Goal: Find specific page/section: Find specific page/section

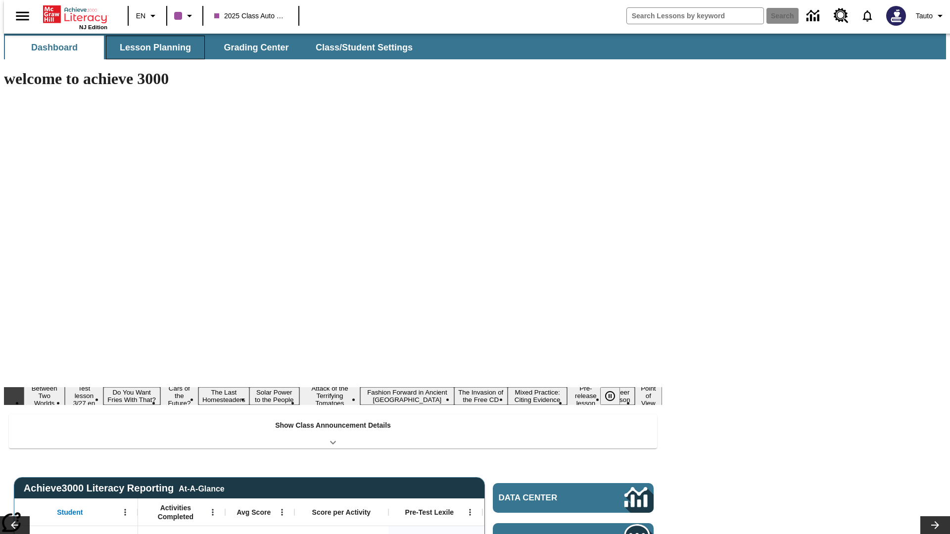
click at [151, 47] on span "Lesson Planning" at bounding box center [155, 47] width 71 height 11
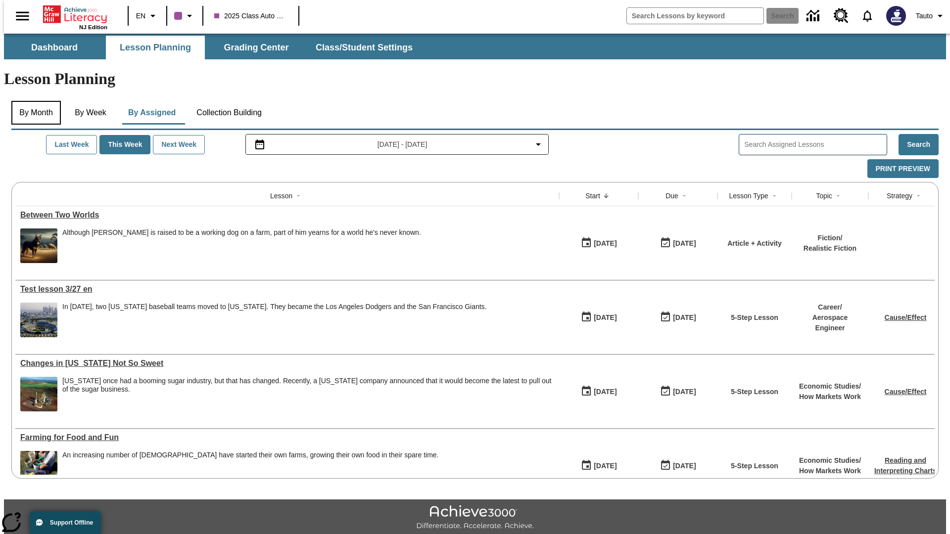
click at [33, 101] on button "By Month" at bounding box center [35, 113] width 49 height 24
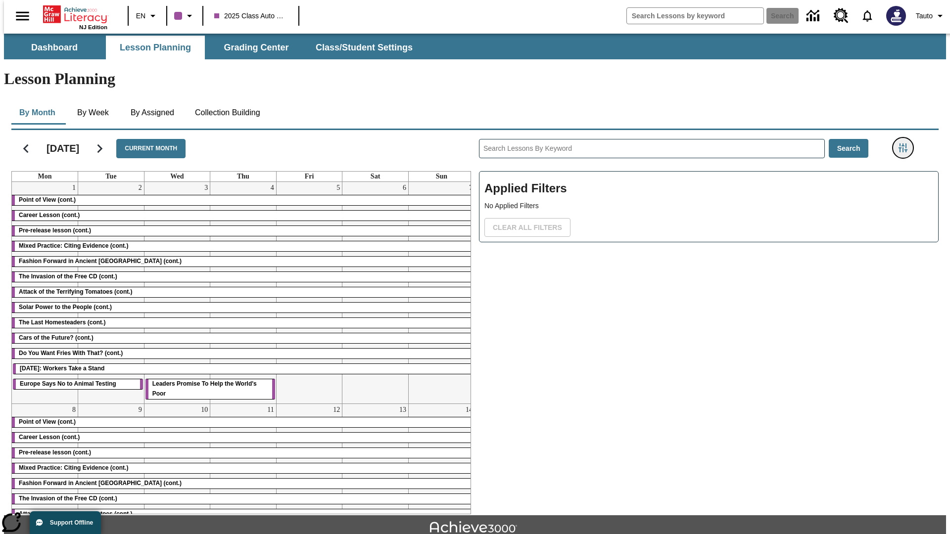
click at [906, 143] on icon "Filters Side menu" at bounding box center [902, 147] width 9 height 9
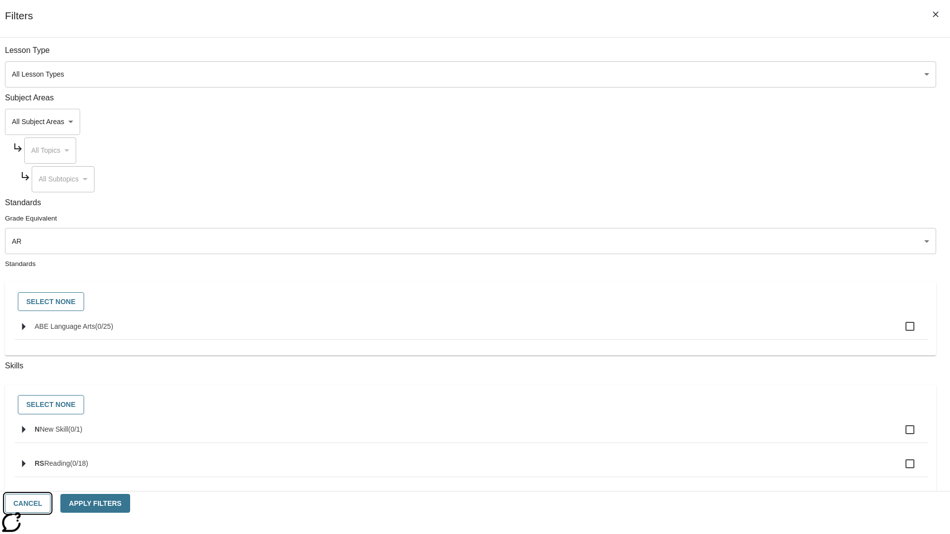
click at [50, 504] on button "Cancel" at bounding box center [28, 503] width 46 height 19
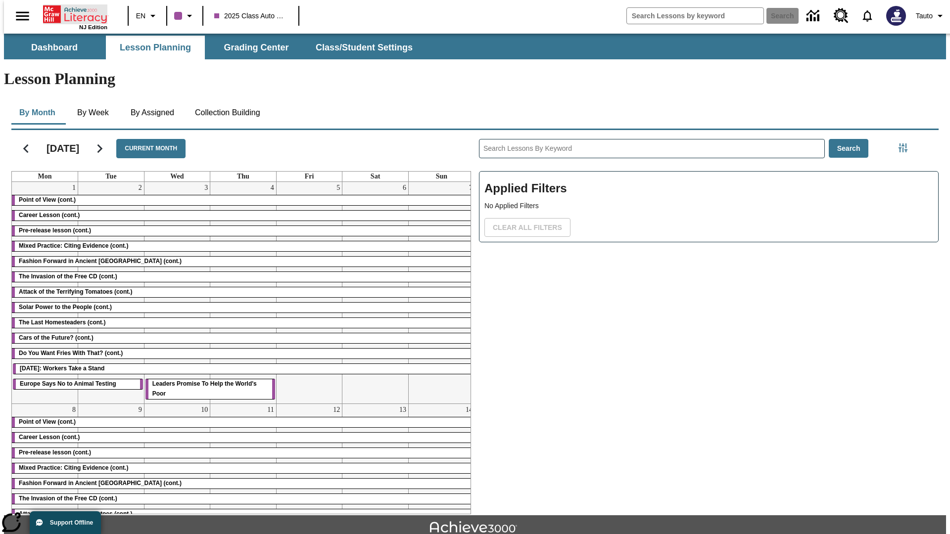
click at [71, 13] on icon "Home" at bounding box center [76, 14] width 66 height 20
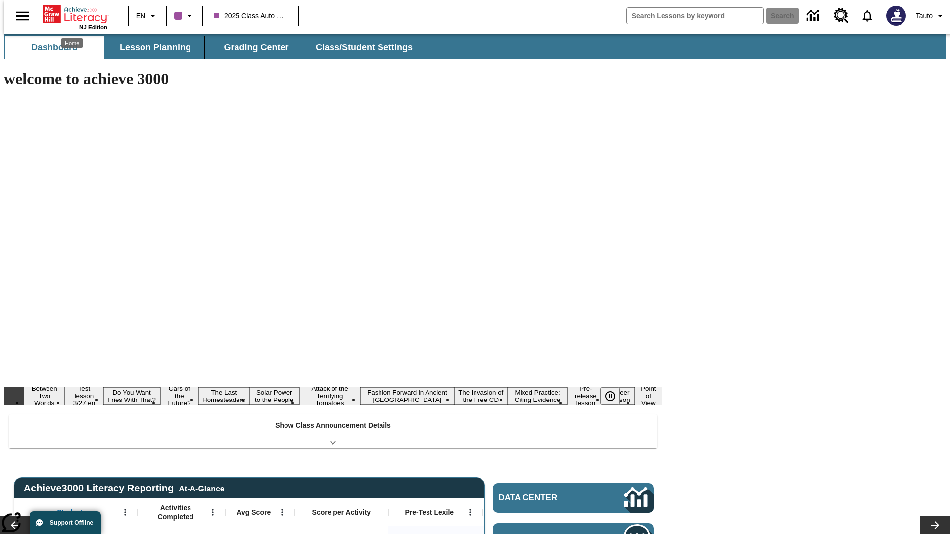
click at [151, 47] on span "Lesson Planning" at bounding box center [155, 47] width 71 height 11
